Goal: Find contact information: Find contact information

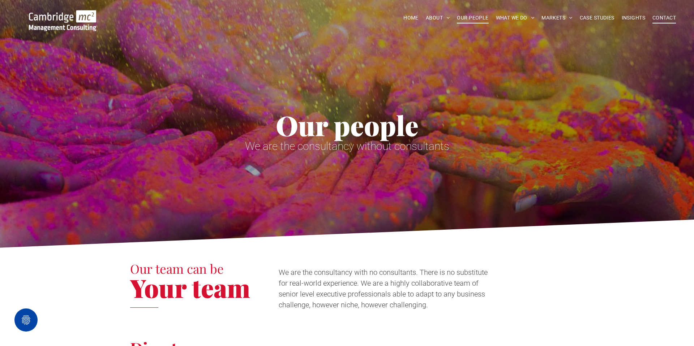
click at [662, 22] on span "CONTACT" at bounding box center [663, 17] width 23 height 11
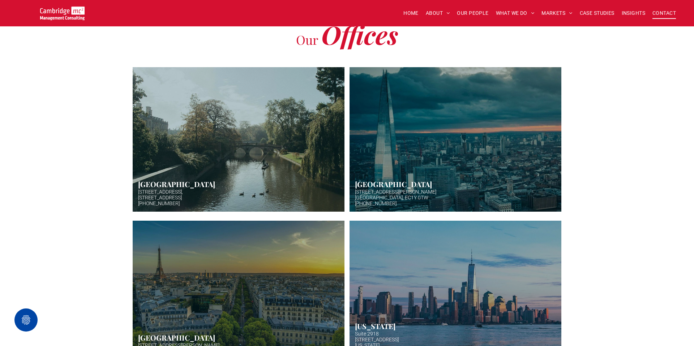
scroll to position [190, 0]
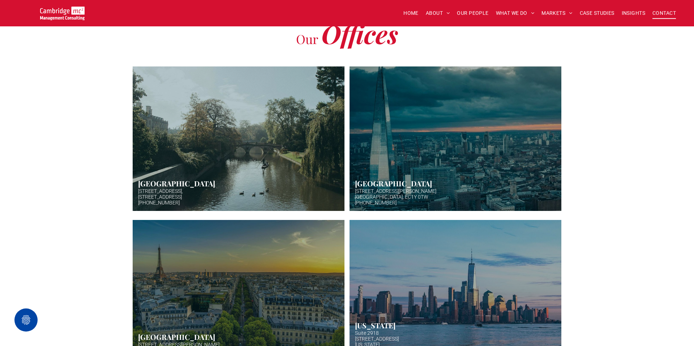
click at [406, 153] on link "Aerial photo of Tower Bridge, London. Thames snakes into distance. Hazy backgro…" at bounding box center [455, 138] width 224 height 153
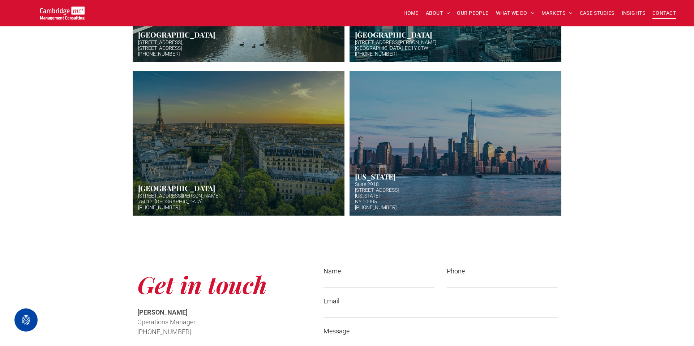
scroll to position [196, 0]
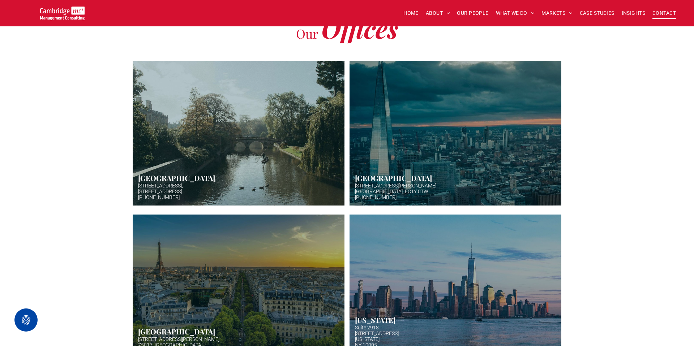
drag, startPoint x: 398, startPoint y: 191, endPoint x: 353, endPoint y: 188, distance: 44.6
click at [353, 188] on link "Aerial photo of Tower Bridge, London. Thames snakes into distance. Hazy backgro…" at bounding box center [455, 133] width 224 height 153
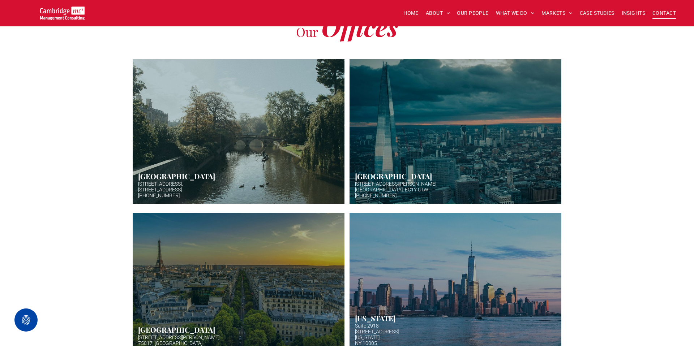
scroll to position [215, 0]
